Goal: Task Accomplishment & Management: Manage account settings

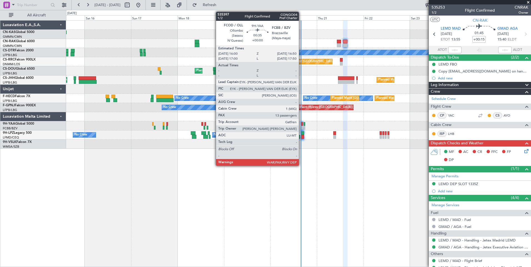
click at [302, 126] on div at bounding box center [302, 124] width 2 height 4
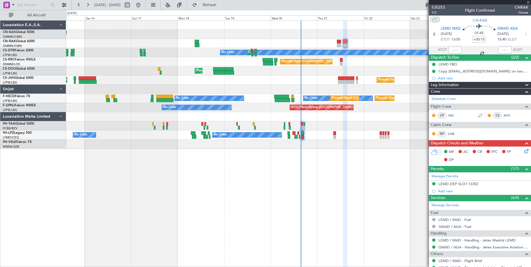
type input "13"
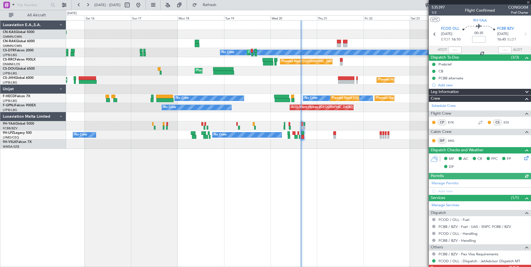
scroll to position [20, 0]
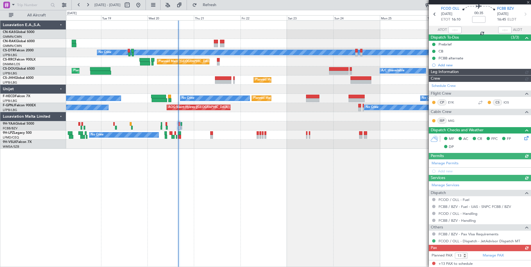
click at [165, 28] on div at bounding box center [298, 25] width 465 height 9
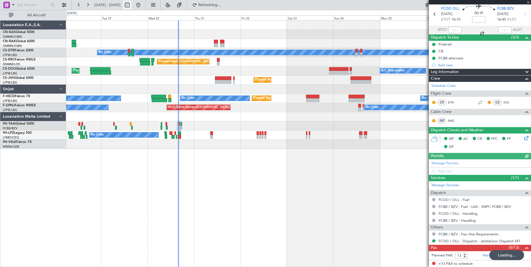
click at [132, 2] on button at bounding box center [127, 5] width 9 height 9
select select "8"
select select "2025"
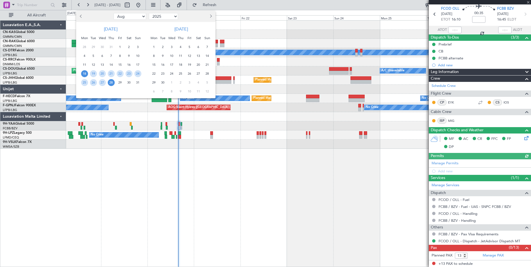
click at [83, 74] on span "18" at bounding box center [84, 73] width 7 height 7
click at [155, 46] on span "1" at bounding box center [154, 47] width 7 height 7
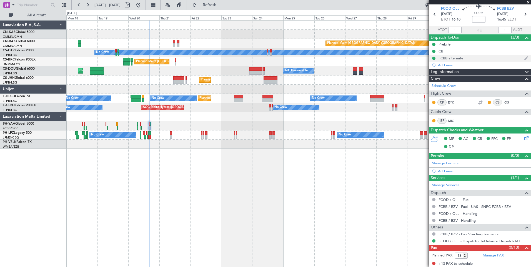
click at [459, 57] on div "FCBB alternate" at bounding box center [451, 58] width 25 height 5
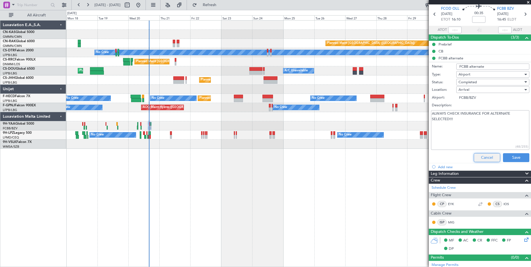
click at [481, 157] on button "Cancel" at bounding box center [487, 157] width 26 height 9
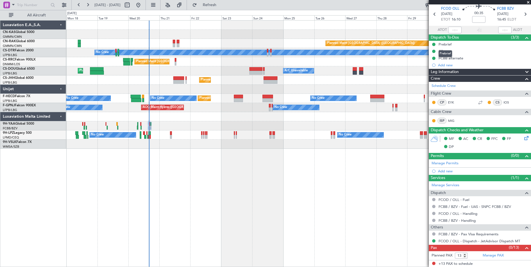
click at [445, 53] on div "Prebrief" at bounding box center [446, 53] width 14 height 7
click at [449, 45] on div "Prebrief" at bounding box center [445, 44] width 13 height 5
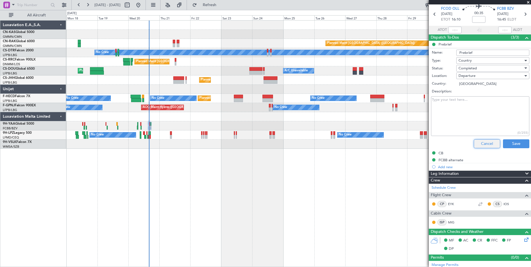
click at [483, 141] on button "Cancel" at bounding box center [487, 144] width 26 height 9
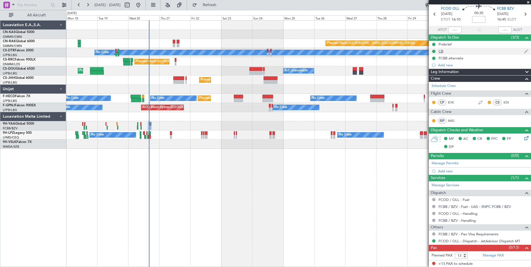
click at [443, 52] on div "CB" at bounding box center [441, 51] width 5 height 5
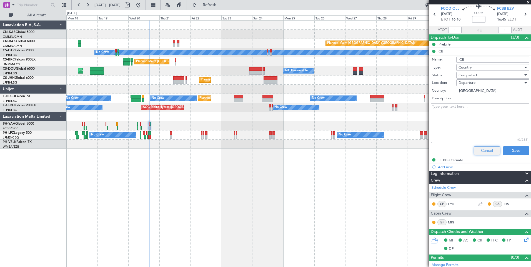
click at [484, 150] on button "Cancel" at bounding box center [487, 150] width 26 height 9
